Goal: Task Accomplishment & Management: Use online tool/utility

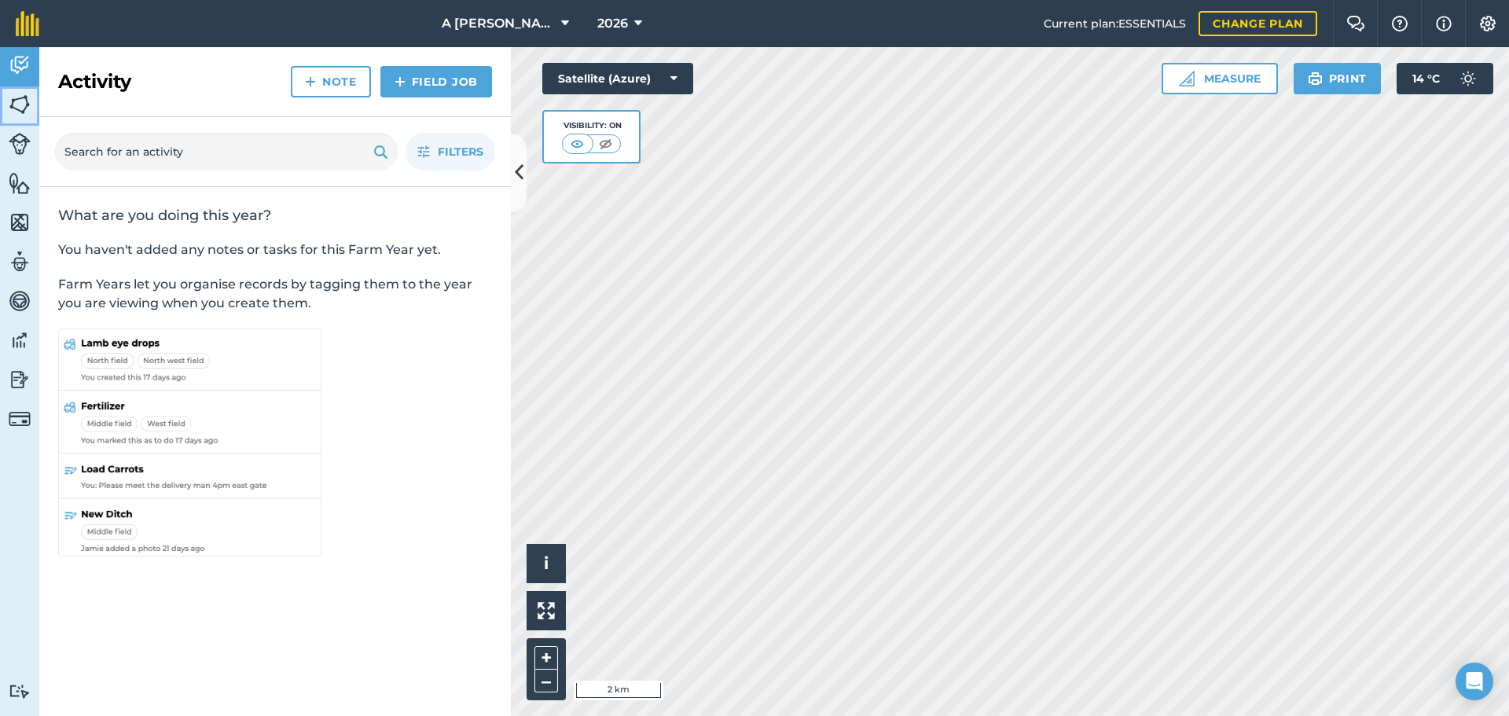
click at [33, 106] on link "Fields" at bounding box center [19, 105] width 39 height 39
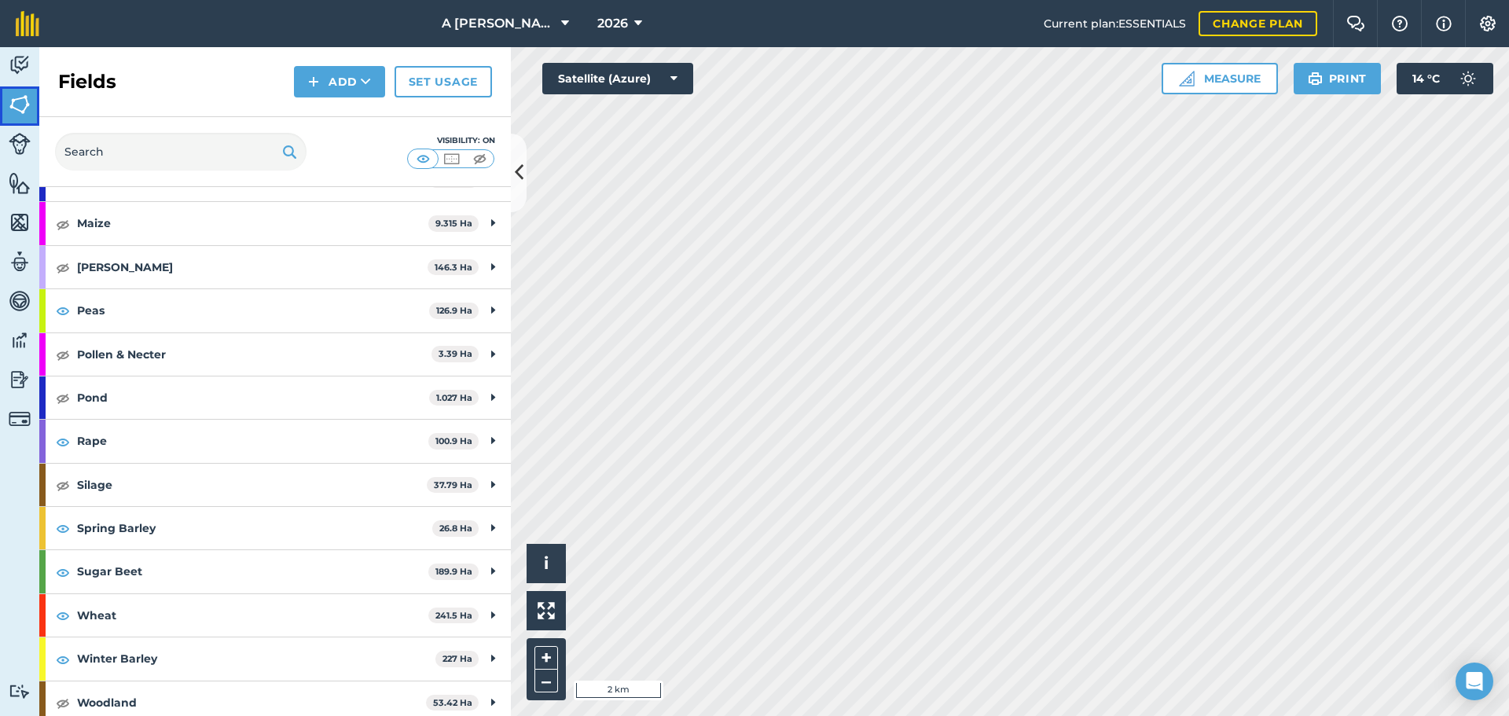
scroll to position [240, 0]
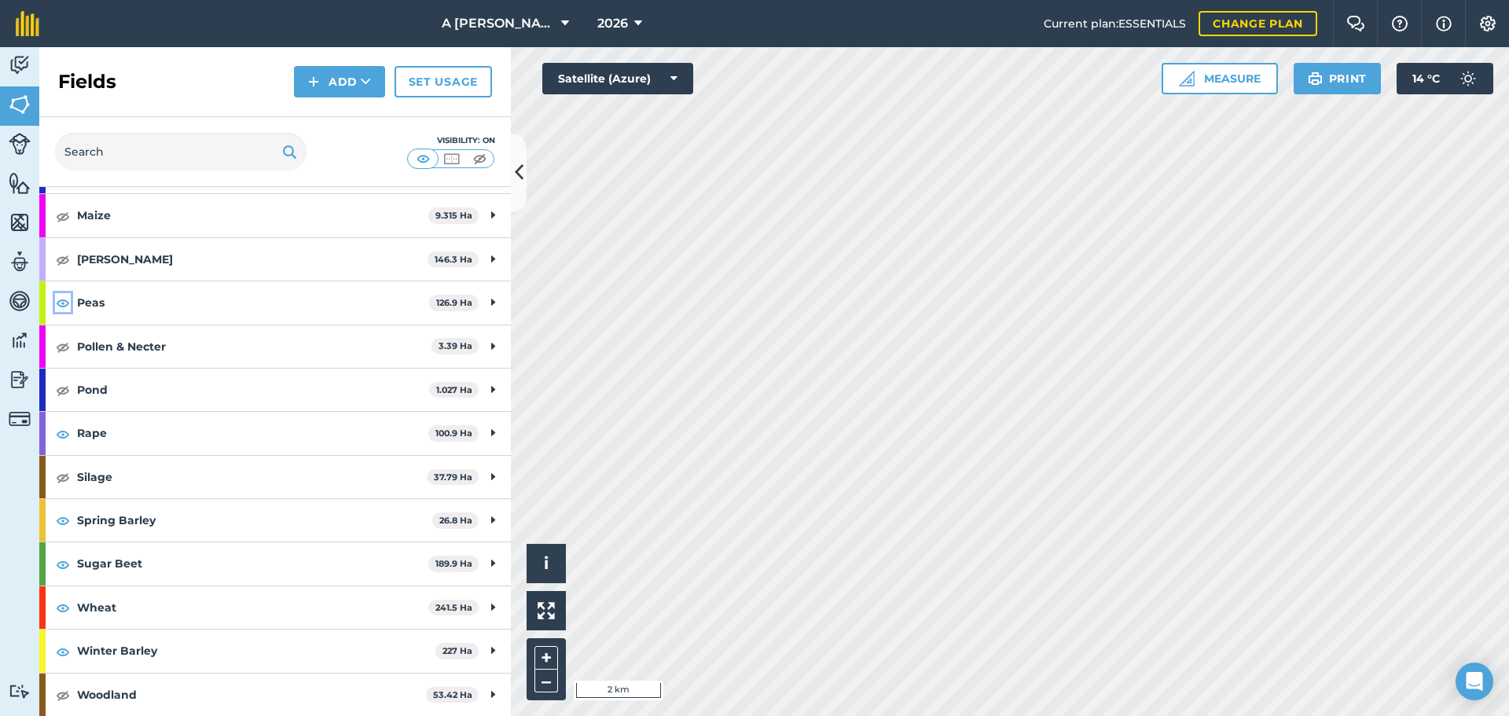
click at [65, 303] on img at bounding box center [63, 302] width 14 height 19
click at [64, 427] on img at bounding box center [63, 433] width 14 height 19
click at [65, 520] on img at bounding box center [63, 520] width 14 height 19
click at [65, 607] on img at bounding box center [63, 607] width 14 height 19
click at [68, 651] on img at bounding box center [63, 651] width 14 height 19
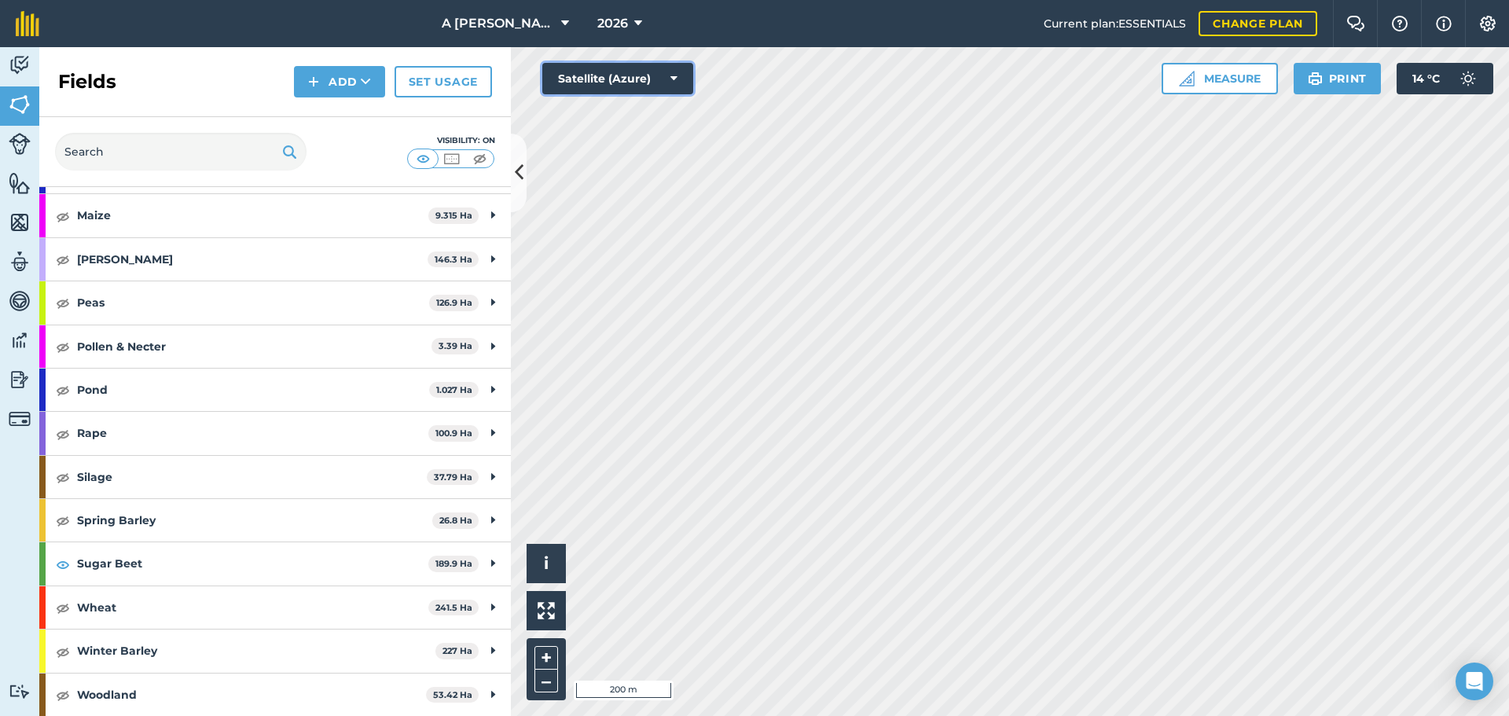
click at [602, 77] on button "Satellite (Azure)" at bounding box center [617, 78] width 151 height 31
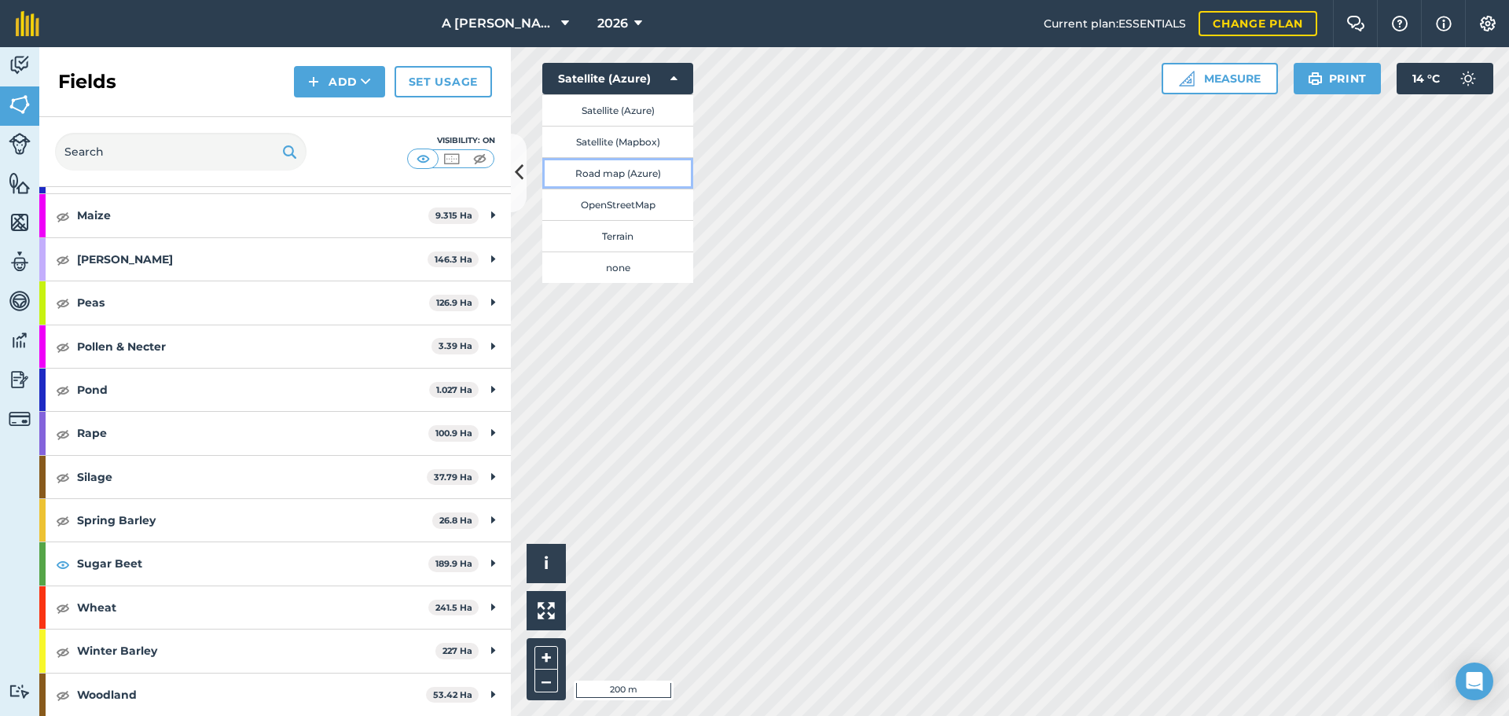
click at [620, 180] on button "Road map (Azure)" at bounding box center [617, 172] width 151 height 31
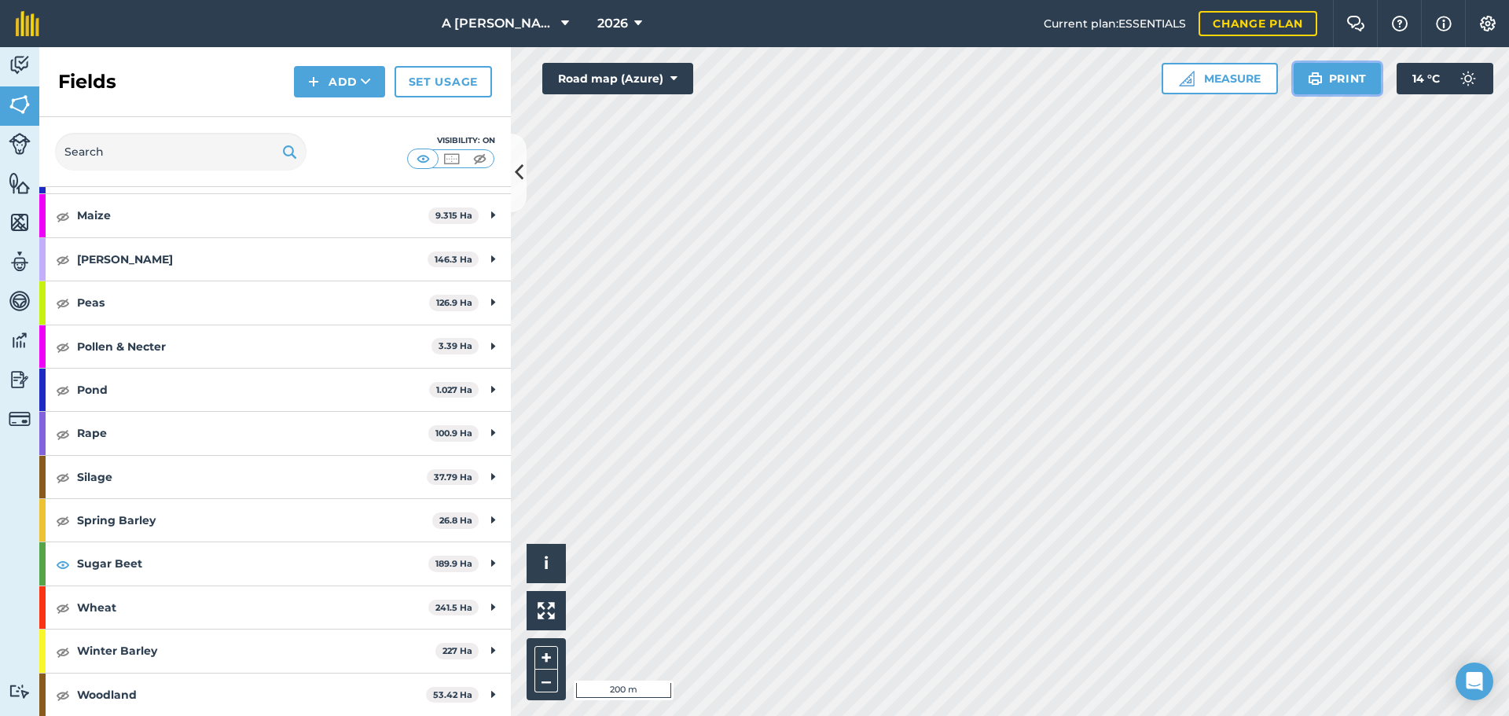
click at [1312, 82] on img at bounding box center [1315, 78] width 15 height 19
click at [1330, 82] on button "Print" at bounding box center [1338, 78] width 88 height 31
